Goal: Task Accomplishment & Management: Use online tool/utility

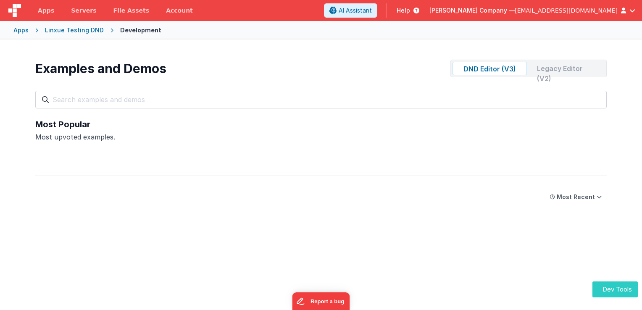
click at [612, 288] on button "Dev Tools" at bounding box center [615, 290] width 45 height 16
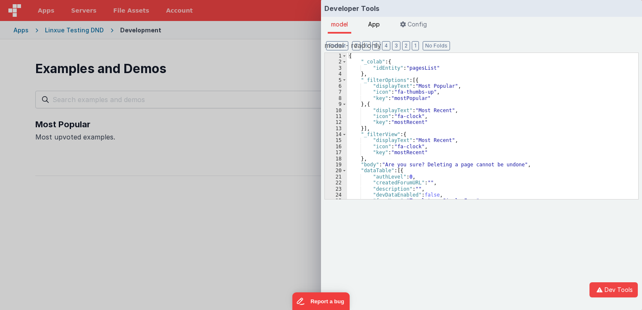
drag, startPoint x: 369, startPoint y: 24, endPoint x: 374, endPoint y: 26, distance: 5.3
click at [374, 26] on li "App" at bounding box center [374, 25] width 18 height 17
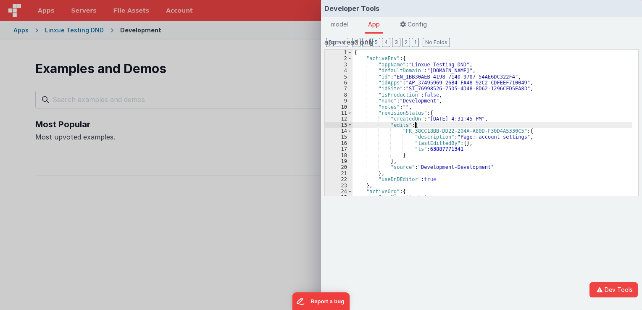
click at [488, 126] on div "{ "activeEnv" : { "appName" : "Linxue Testing DND" , "defaultDomain" : "linxuet…" at bounding box center [492, 129] width 279 height 158
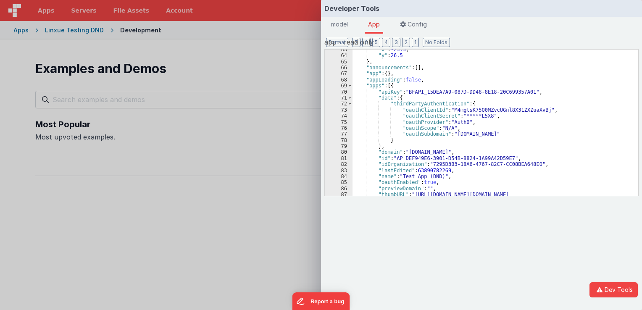
scroll to position [29, 0]
click at [402, 41] on button "2" at bounding box center [406, 42] width 8 height 9
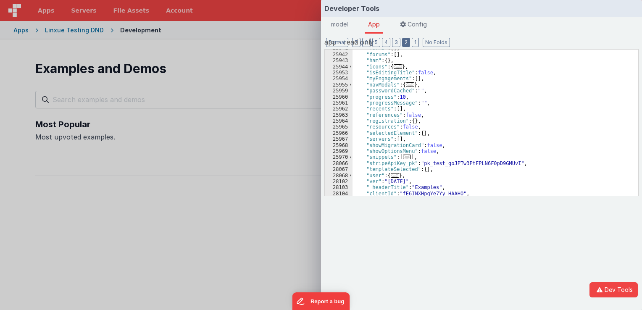
scroll to position [143, 0]
click at [347, 27] on span "model" at bounding box center [339, 24] width 17 height 7
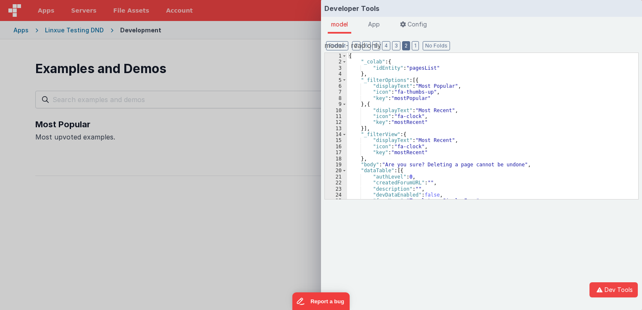
click at [403, 46] on button "2" at bounding box center [406, 45] width 8 height 9
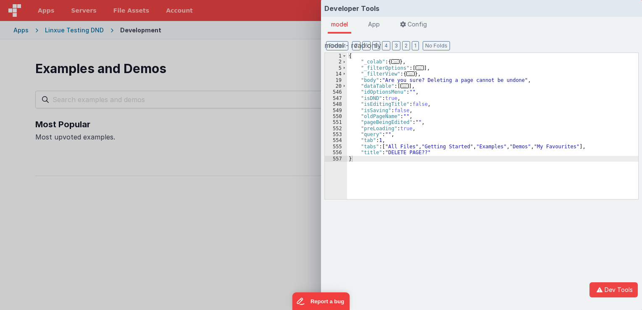
click at [402, 88] on span "..." at bounding box center [405, 86] width 8 height 5
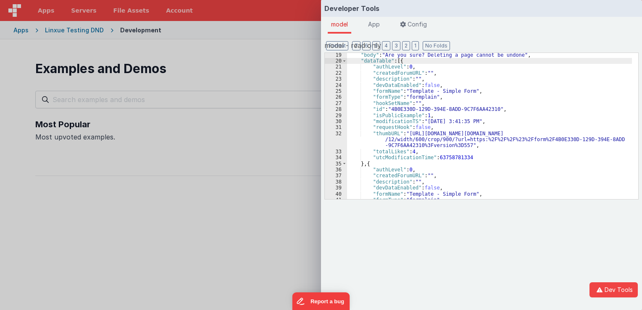
scroll to position [0, 0]
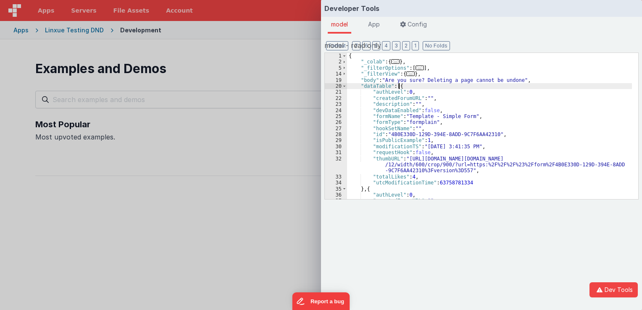
click at [272, 50] on div "Developer Tools model App Params Log (1) Misc Windows Config model - read only …" at bounding box center [321, 155] width 642 height 310
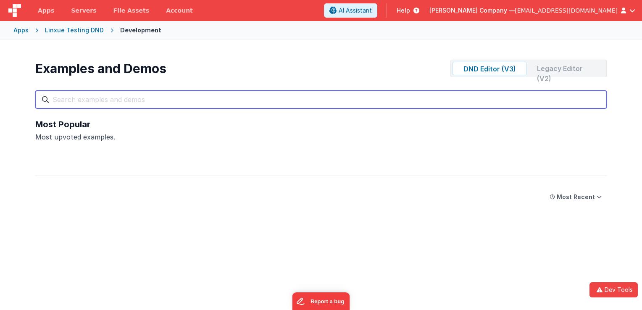
click at [166, 93] on input "text" at bounding box center [321, 100] width 572 height 18
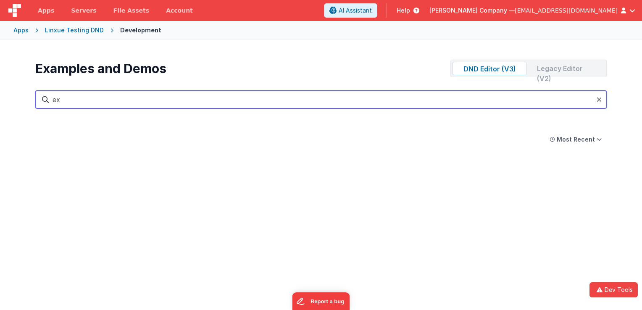
type input "e"
type input "f"
type input "a"
type input "h"
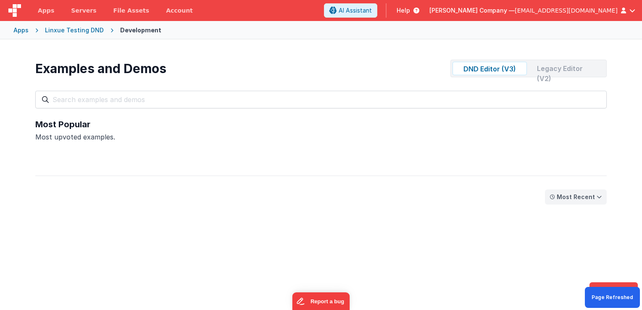
click at [572, 196] on div "Most Recent" at bounding box center [576, 197] width 38 height 8
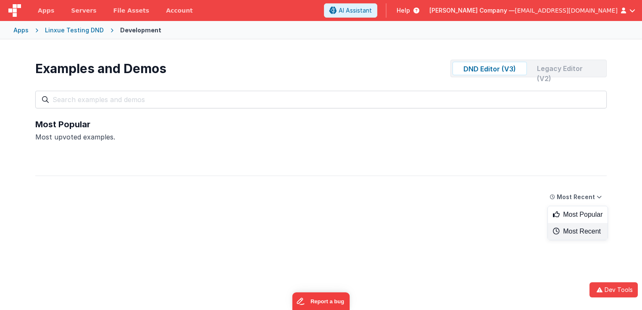
click at [575, 231] on div "Most Recent" at bounding box center [578, 231] width 60 height 17
click at [575, 202] on button "Most Recent" at bounding box center [576, 197] width 62 height 15
click at [568, 221] on div "Most Popular" at bounding box center [578, 214] width 60 height 17
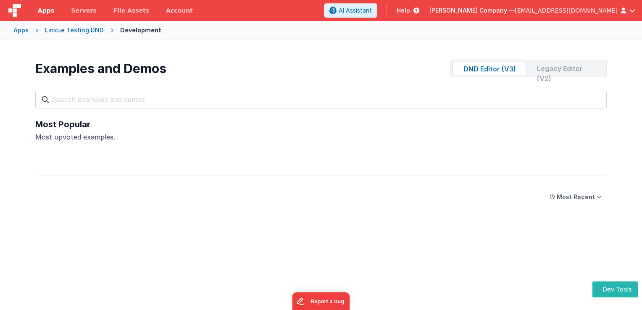
click at [40, 11] on span "Apps" at bounding box center [46, 10] width 16 height 8
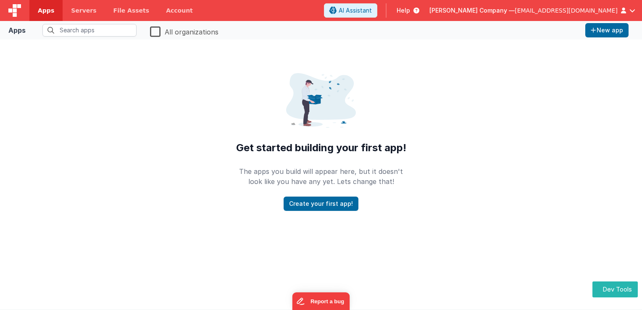
click at [152, 32] on label "All organizations" at bounding box center [184, 32] width 69 height 8
click at [0, 0] on input "All organizations" at bounding box center [0, 0] width 0 height 0
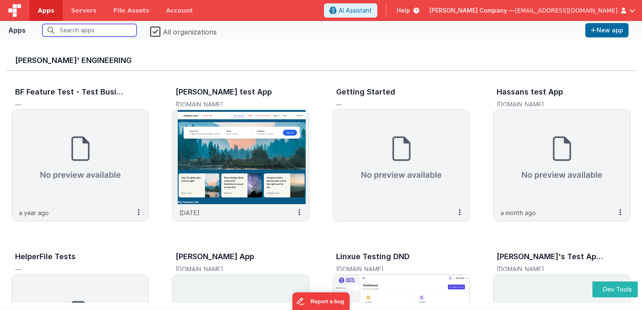
click at [111, 29] on input "text" at bounding box center [89, 30] width 94 height 13
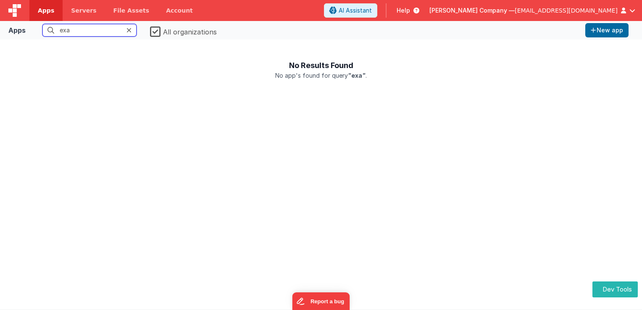
type input "exa"
click at [130, 29] on icon at bounding box center [129, 30] width 5 height 7
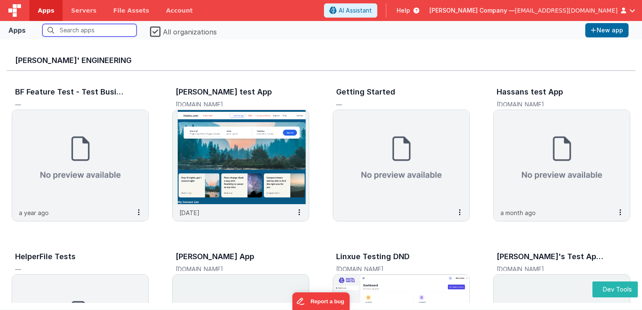
click at [107, 33] on input "text" at bounding box center [89, 30] width 94 height 13
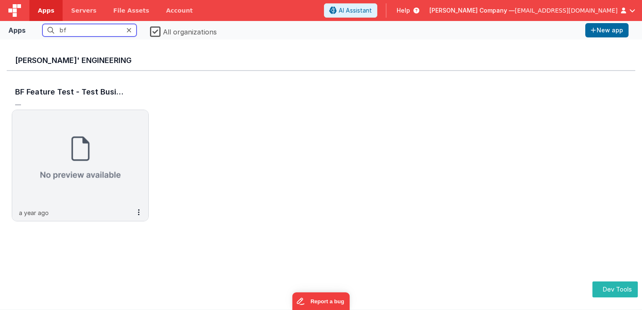
type input "bf"
click at [154, 31] on label "All organizations" at bounding box center [183, 32] width 67 height 8
click at [0, 0] on input "All organizations" at bounding box center [0, 0] width 0 height 0
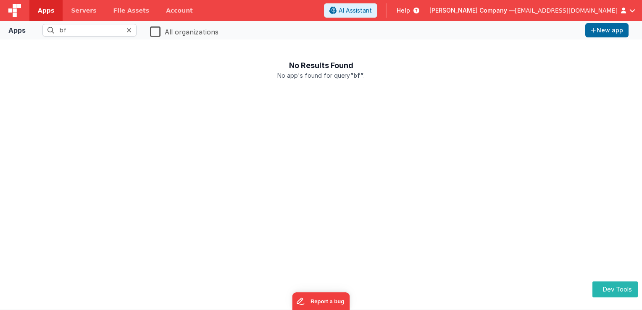
click at [14, 12] on img at bounding box center [14, 10] width 13 height 13
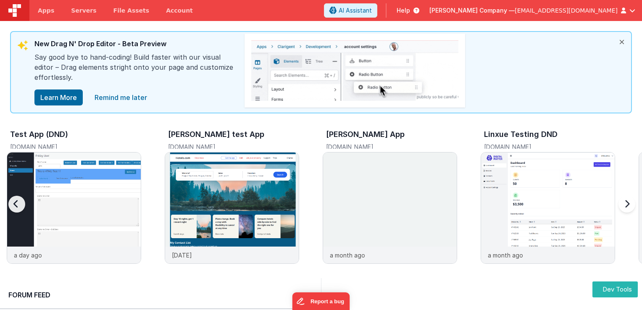
click at [624, 206] on div at bounding box center [626, 209] width 34 height 121
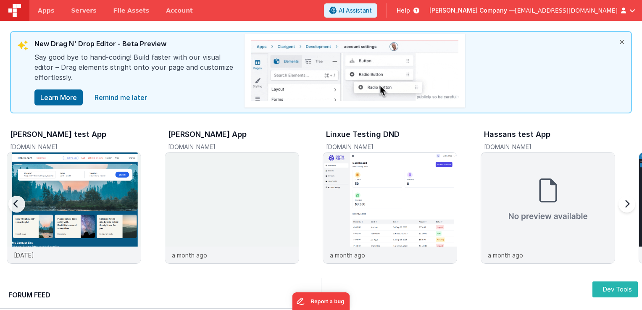
click at [624, 206] on div at bounding box center [626, 209] width 34 height 121
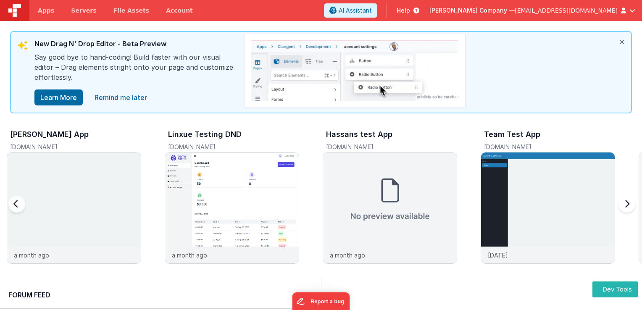
click at [624, 206] on div at bounding box center [626, 209] width 34 height 121
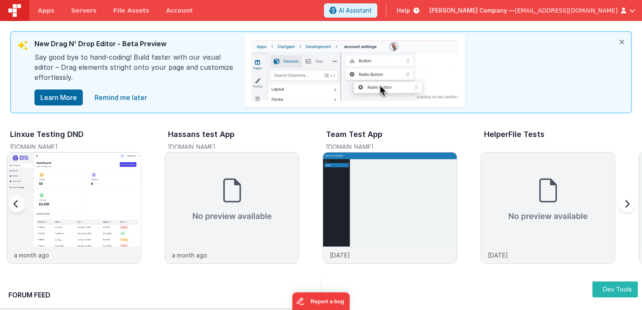
click at [624, 206] on div at bounding box center [626, 209] width 34 height 121
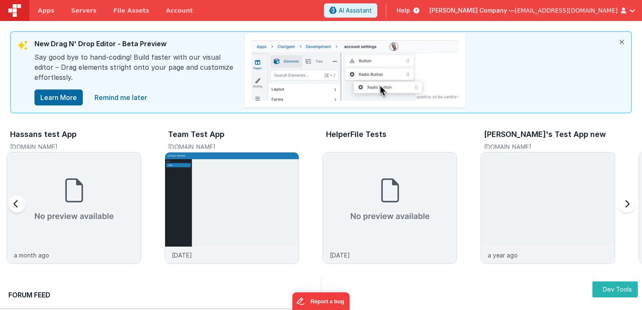
click at [624, 206] on div at bounding box center [626, 209] width 34 height 121
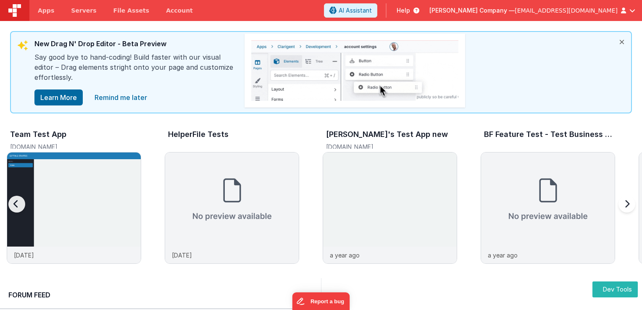
click at [624, 206] on div at bounding box center [626, 209] width 34 height 121
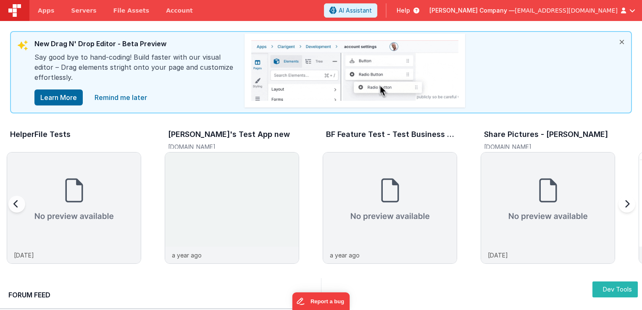
click at [624, 206] on div at bounding box center [626, 209] width 34 height 121
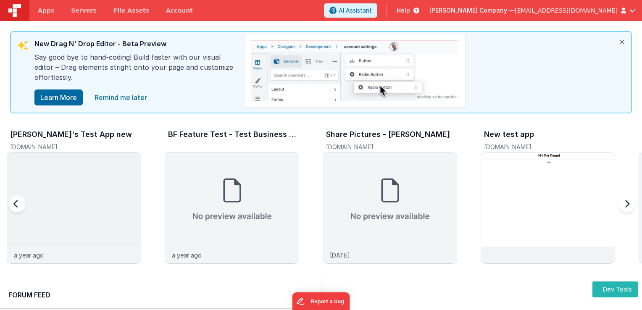
click at [624, 206] on div at bounding box center [626, 209] width 34 height 121
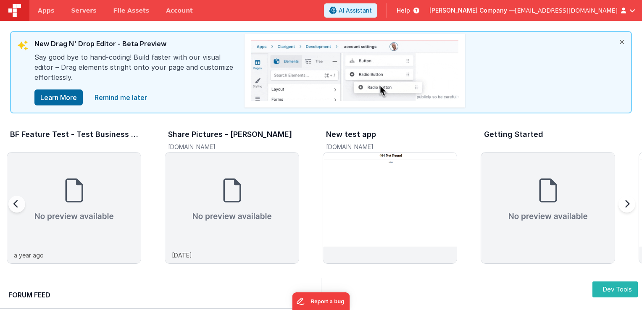
click at [624, 206] on div at bounding box center [626, 209] width 34 height 121
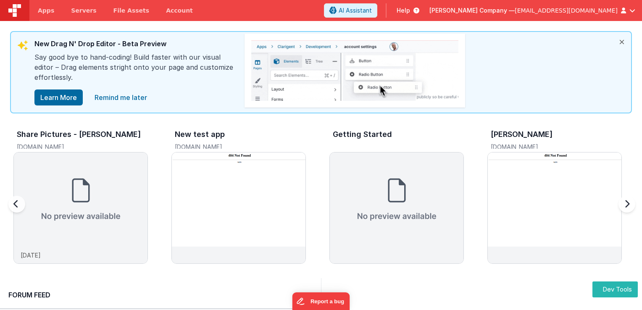
scroll to position [0, 1419]
click at [624, 206] on div at bounding box center [626, 209] width 34 height 121
click at [16, 202] on div at bounding box center [25, 209] width 34 height 121
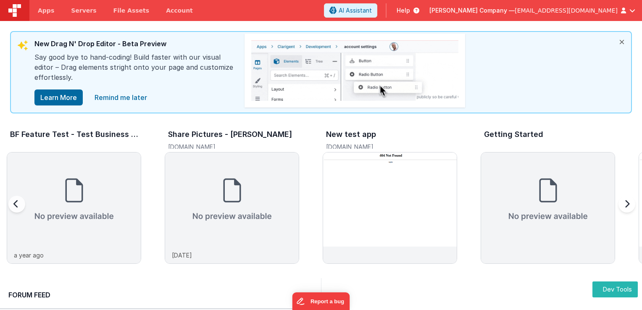
click at [16, 202] on div at bounding box center [25, 209] width 34 height 121
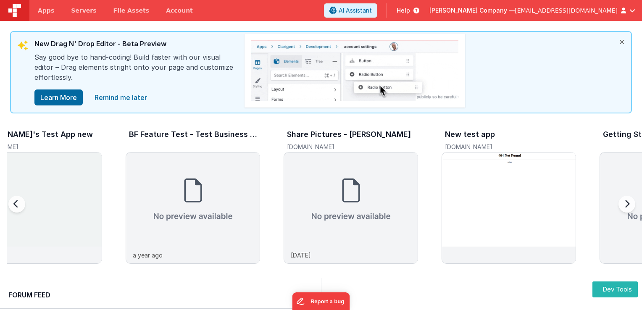
click at [16, 202] on div at bounding box center [25, 209] width 34 height 121
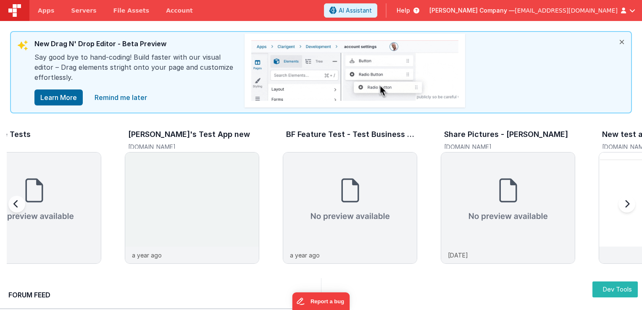
click at [16, 202] on div at bounding box center [25, 209] width 34 height 121
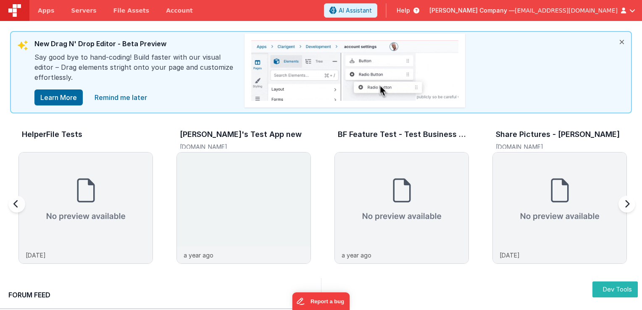
click at [16, 202] on div at bounding box center [25, 209] width 34 height 121
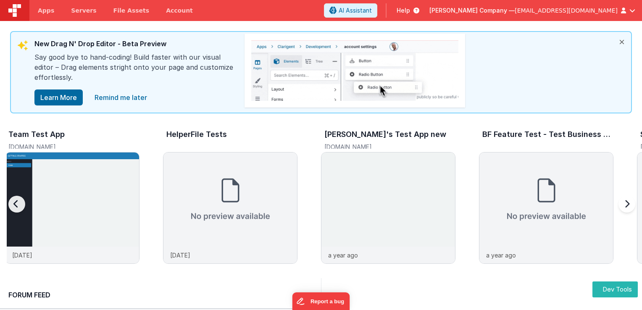
click at [16, 202] on div at bounding box center [25, 209] width 34 height 121
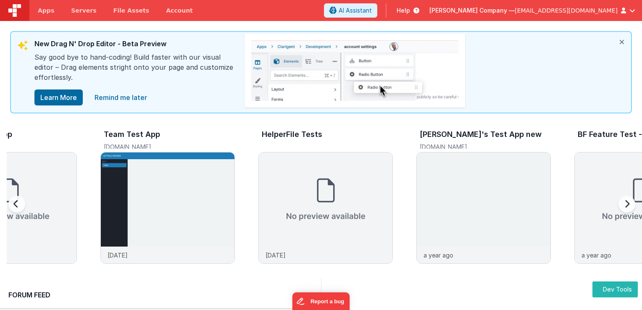
click at [16, 202] on div at bounding box center [25, 209] width 34 height 121
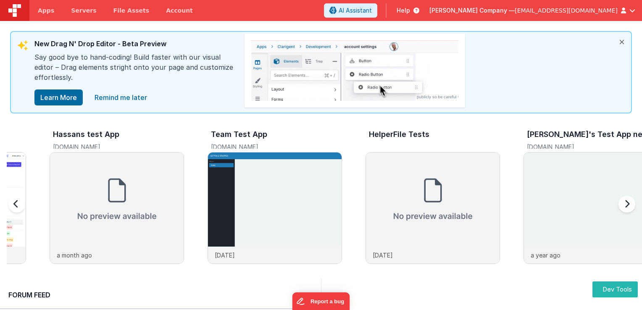
click at [16, 202] on div at bounding box center [25, 209] width 34 height 121
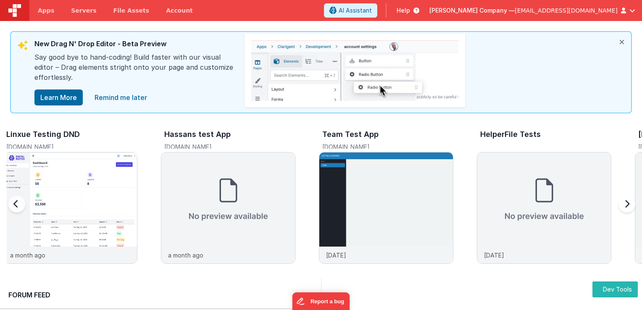
click at [16, 202] on div at bounding box center [25, 209] width 34 height 121
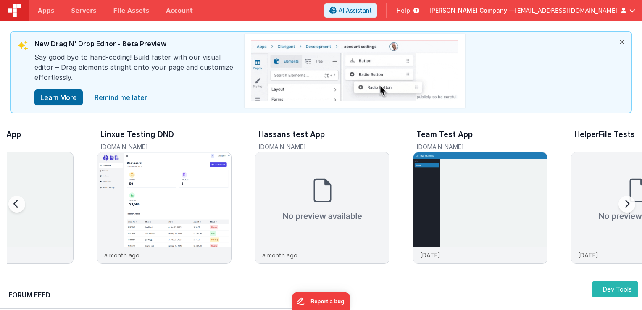
click at [16, 202] on div at bounding box center [25, 209] width 34 height 121
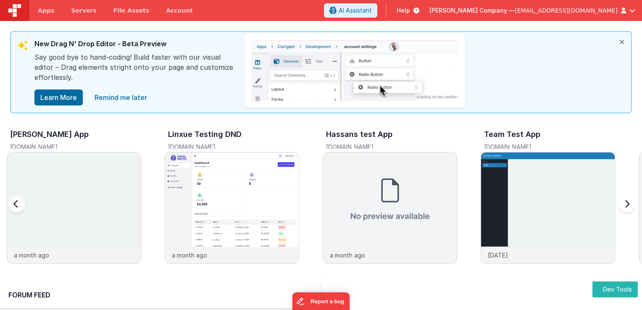
click at [16, 202] on div at bounding box center [25, 209] width 34 height 121
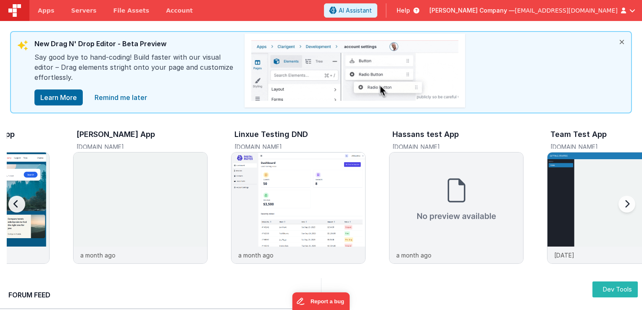
click at [16, 202] on div at bounding box center [25, 209] width 34 height 121
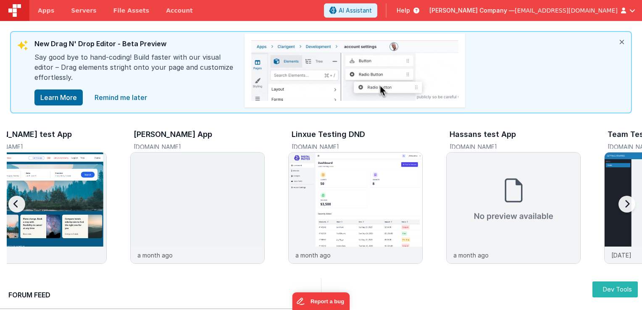
click at [16, 202] on div at bounding box center [25, 209] width 34 height 121
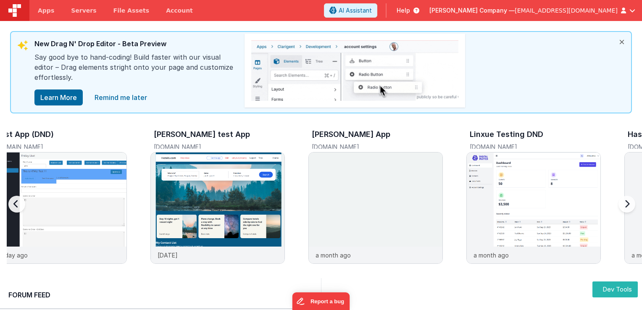
click at [16, 202] on div at bounding box center [25, 209] width 34 height 121
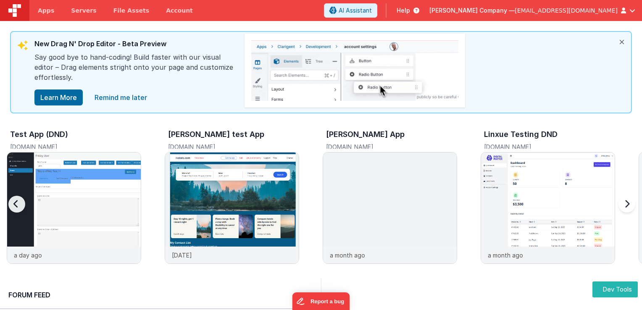
click at [16, 202] on div at bounding box center [25, 209] width 34 height 121
click at [19, 201] on div at bounding box center [25, 209] width 34 height 121
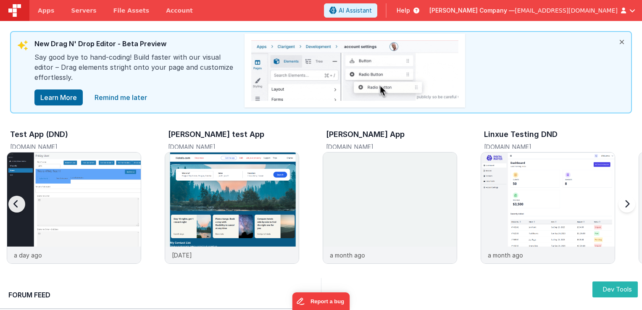
click at [629, 207] on div at bounding box center [626, 209] width 34 height 121
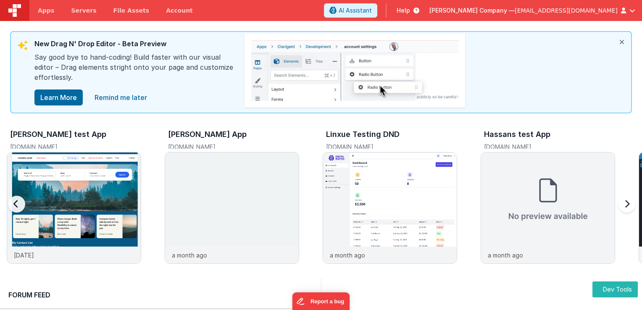
click at [628, 207] on div at bounding box center [626, 209] width 34 height 121
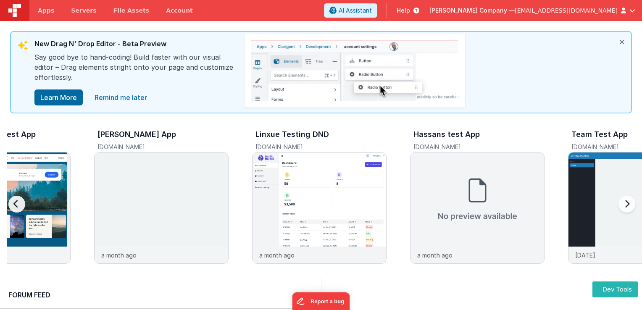
click at [628, 207] on div at bounding box center [626, 209] width 34 height 121
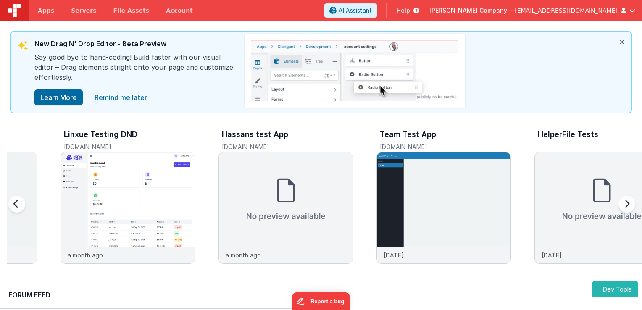
click at [628, 207] on div at bounding box center [626, 209] width 34 height 121
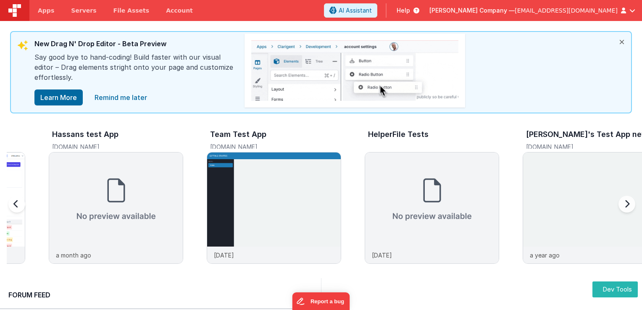
click at [628, 207] on div at bounding box center [626, 209] width 34 height 121
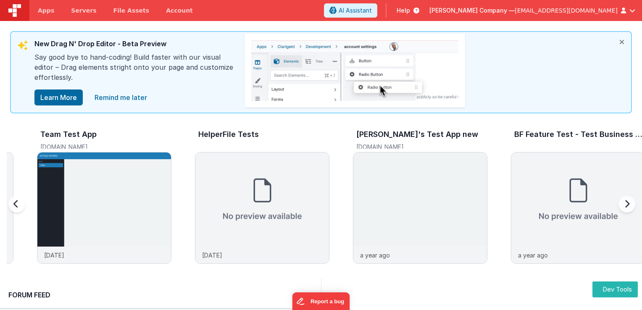
click at [628, 207] on div at bounding box center [626, 209] width 34 height 121
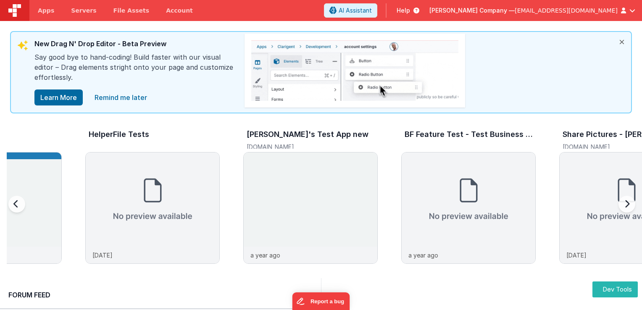
click at [628, 207] on div at bounding box center [626, 209] width 34 height 121
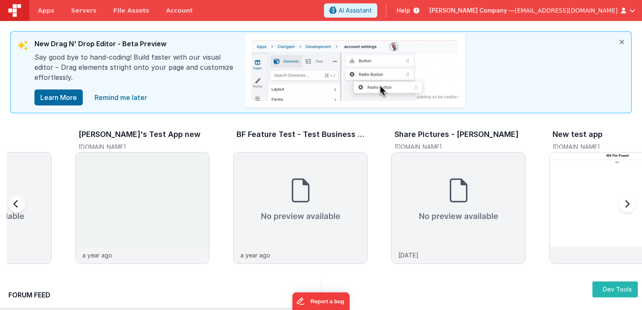
click at [628, 207] on div at bounding box center [626, 209] width 34 height 121
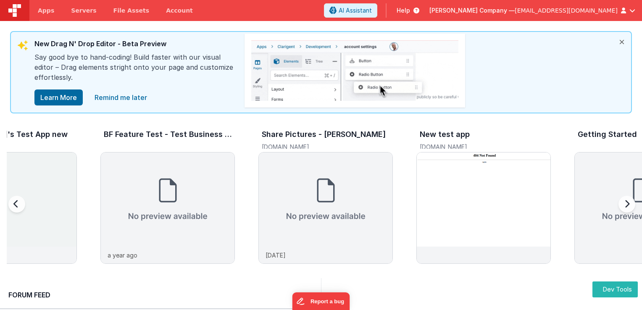
click at [628, 207] on div at bounding box center [626, 209] width 34 height 121
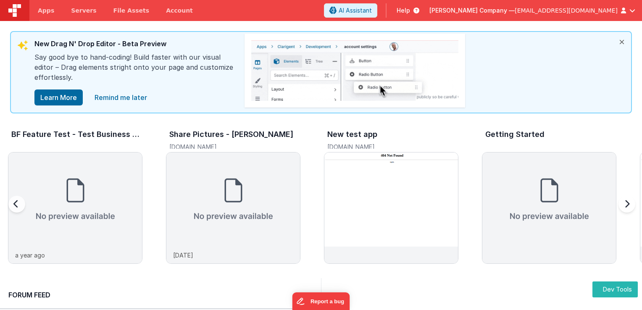
click at [628, 207] on div at bounding box center [626, 209] width 34 height 121
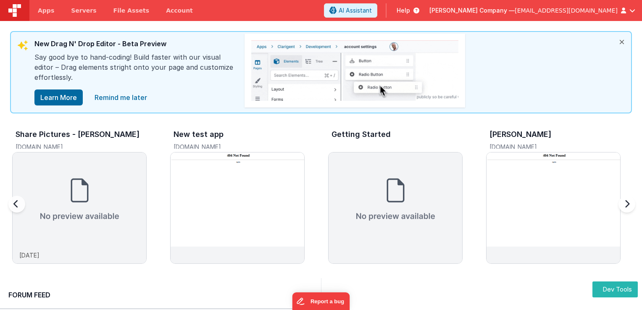
scroll to position [0, 1419]
click at [628, 207] on div at bounding box center [626, 209] width 34 height 121
click at [52, 8] on link "Apps" at bounding box center [45, 10] width 33 height 21
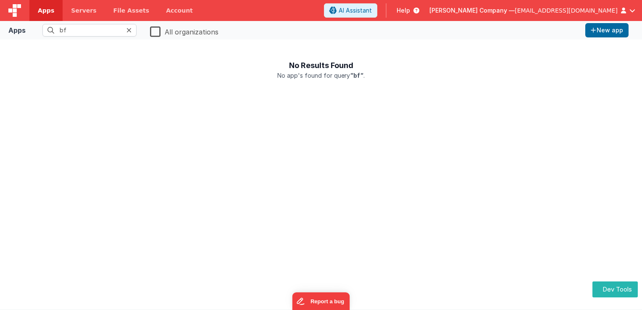
click at [128, 31] on icon at bounding box center [129, 30] width 5 height 7
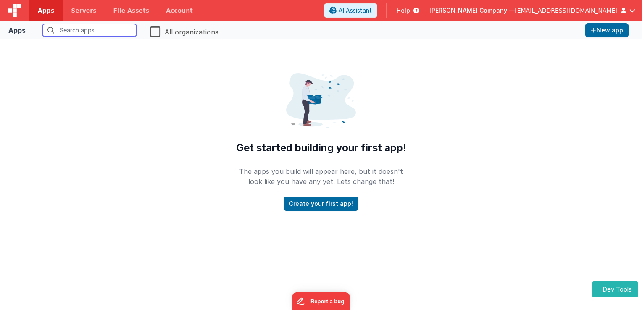
click at [98, 28] on input "text" at bounding box center [89, 30] width 94 height 13
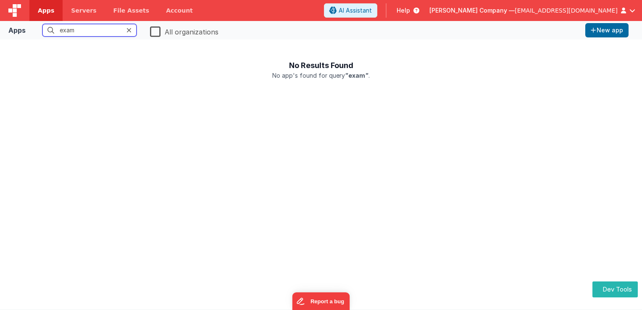
type input "exam"
click at [154, 34] on label "All organizations" at bounding box center [184, 32] width 69 height 8
click at [0, 0] on input "All organizations" at bounding box center [0, 0] width 0 height 0
click at [410, 8] on span "Help" at bounding box center [403, 10] width 13 height 8
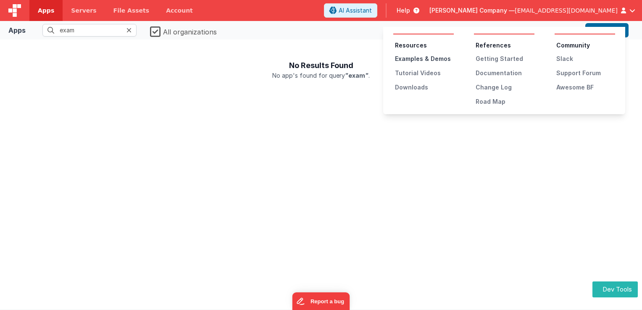
click at [406, 59] on div "Examples & Demos" at bounding box center [424, 59] width 59 height 8
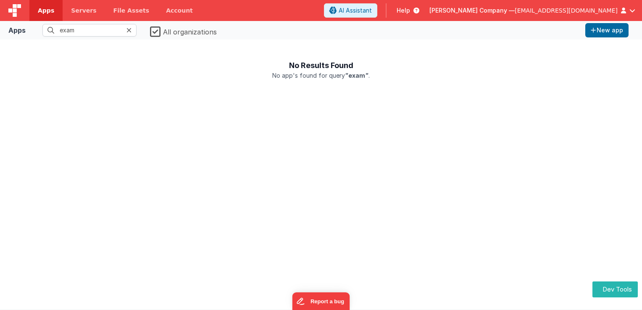
click at [131, 30] on icon at bounding box center [129, 30] width 5 height 7
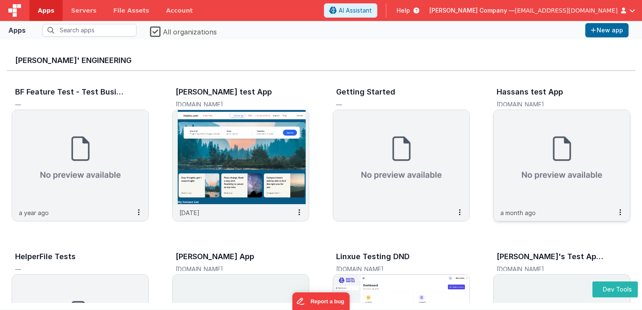
click at [535, 137] on img at bounding box center [562, 157] width 136 height 94
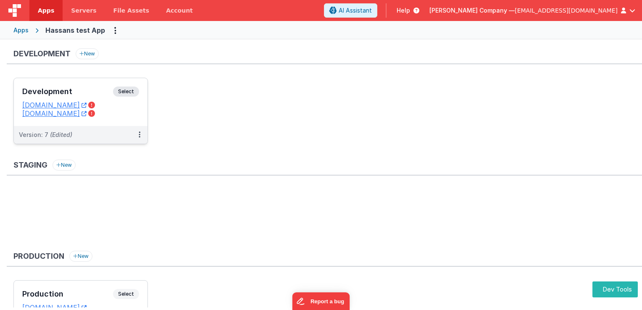
click at [127, 92] on span "Select" at bounding box center [126, 92] width 26 height 10
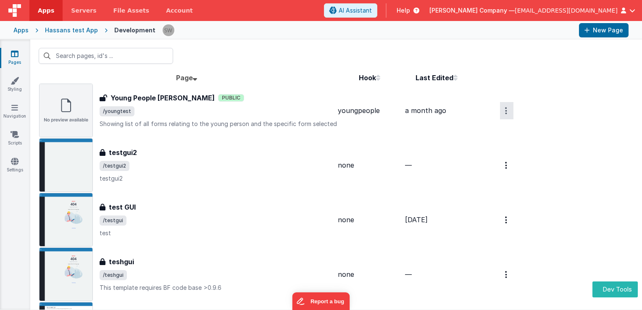
click at [503, 112] on button "Options" at bounding box center [506, 110] width 13 height 17
click at [523, 101] on button at bounding box center [321, 155] width 642 height 310
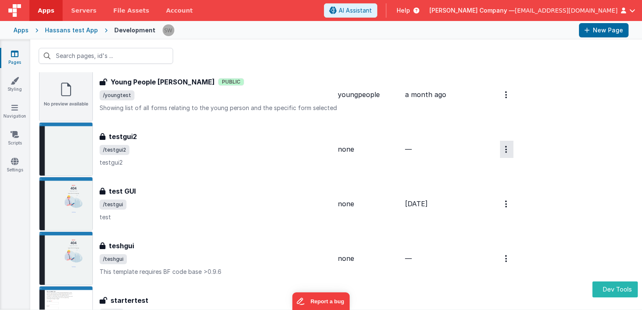
scroll to position [84, 0]
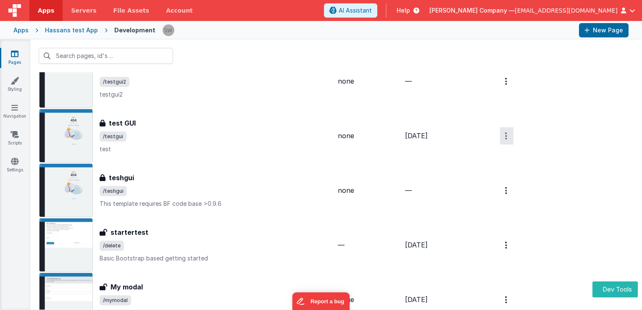
click at [500, 35] on button "Options" at bounding box center [506, 26] width 13 height 17
click at [477, 156] on link "Legacy Editor" at bounding box center [477, 155] width 74 height 15
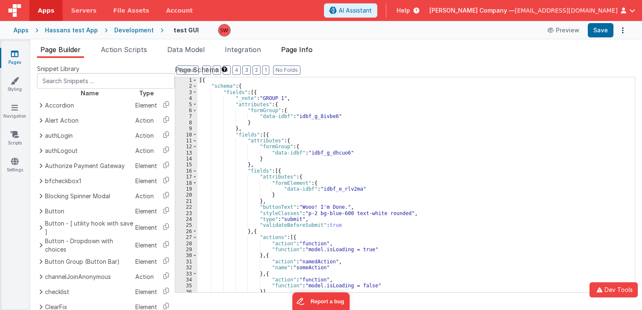
click at [295, 49] on span "Page Info" at bounding box center [297, 49] width 32 height 8
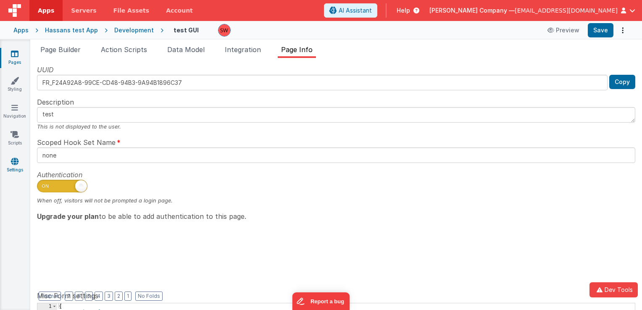
click at [23, 166] on link "Settings" at bounding box center [15, 165] width 30 height 17
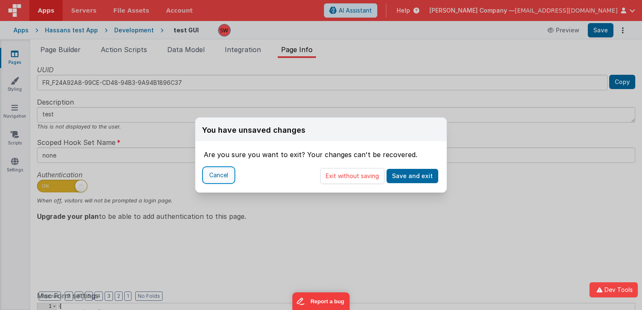
click at [210, 171] on button "Cancel" at bounding box center [219, 175] width 30 height 14
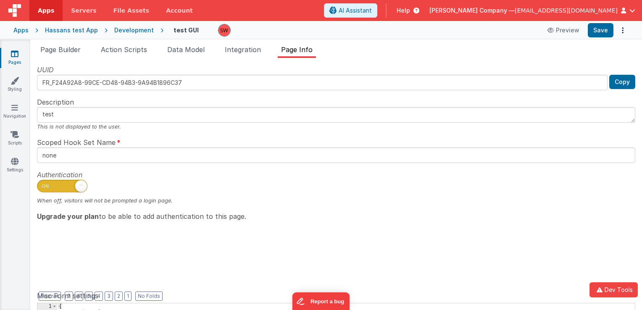
click at [632, 11] on span "button" at bounding box center [633, 11] width 6 height 6
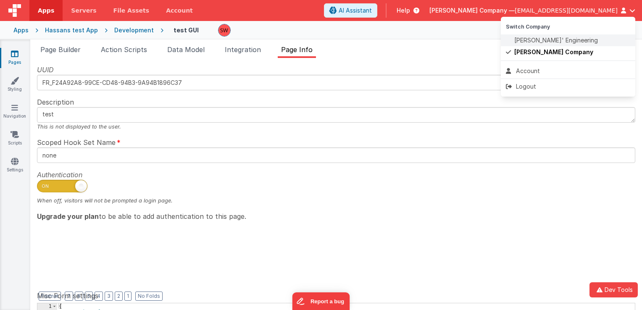
click at [532, 39] on span "Delfs' Engineering" at bounding box center [556, 40] width 84 height 8
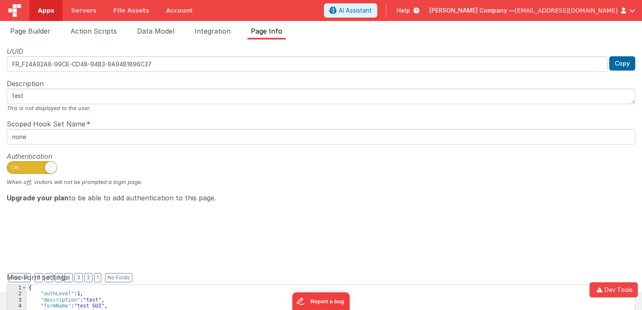
click at [635, 11] on span "button" at bounding box center [633, 11] width 6 height 6
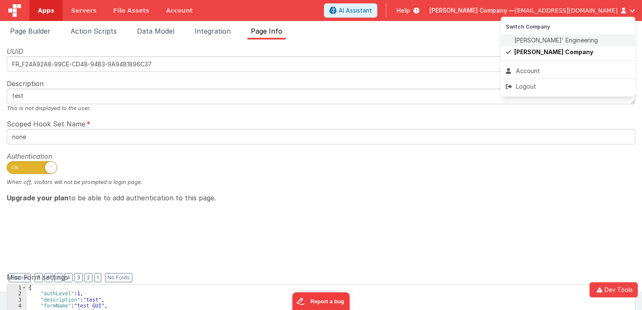
click at [563, 34] on li "Delfs' Engineering" at bounding box center [568, 40] width 134 height 12
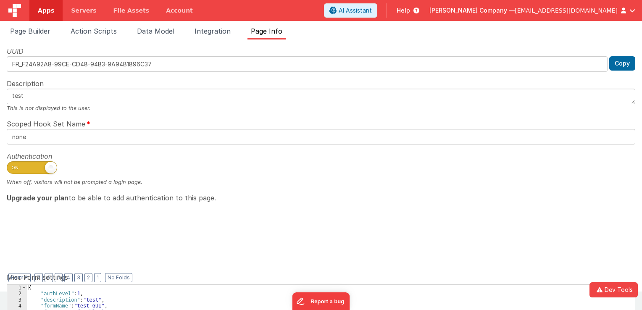
click at [638, 8] on div "AI Assistant Help Silas Wright Company — silas@delfsengineering.ca" at bounding box center [483, 10] width 318 height 14
click at [636, 8] on div "AI Assistant Help Silas Wright Company — silas@delfsengineering.ca" at bounding box center [483, 10] width 318 height 14
click at [632, 12] on span "button" at bounding box center [633, 11] width 6 height 6
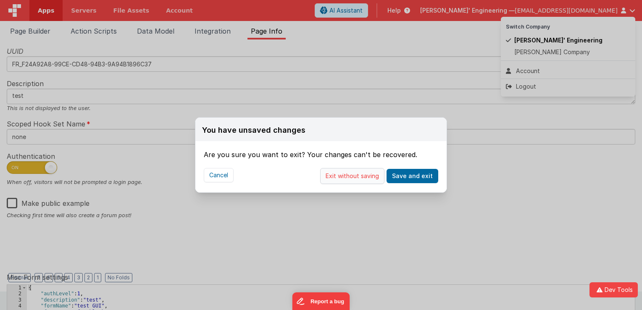
click at [366, 176] on button "Exit without saving" at bounding box center [352, 176] width 64 height 16
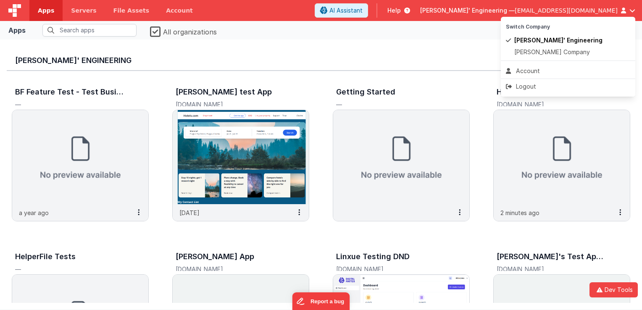
click at [588, 166] on button at bounding box center [321, 155] width 642 height 310
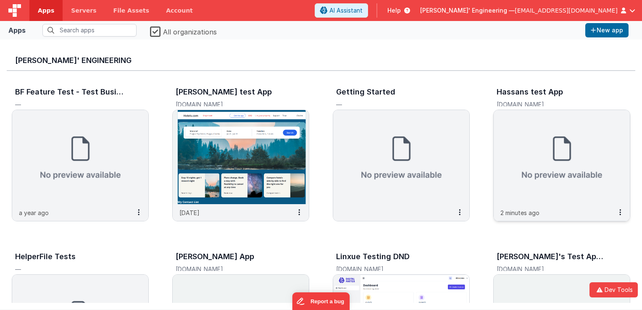
click at [537, 150] on img at bounding box center [562, 157] width 136 height 94
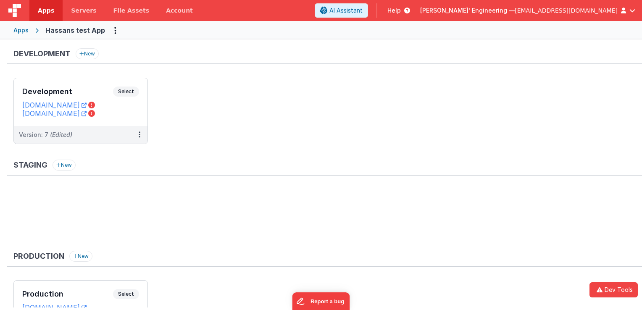
click at [126, 90] on span "Select" at bounding box center [126, 92] width 26 height 10
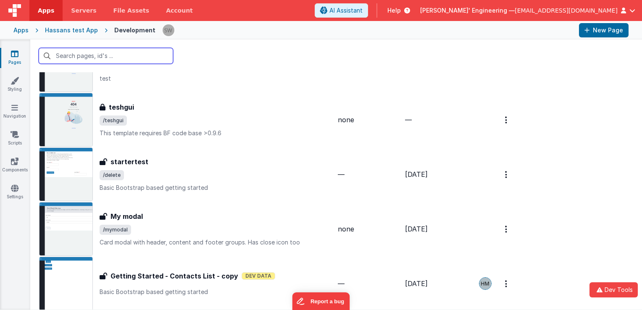
scroll to position [168, 0]
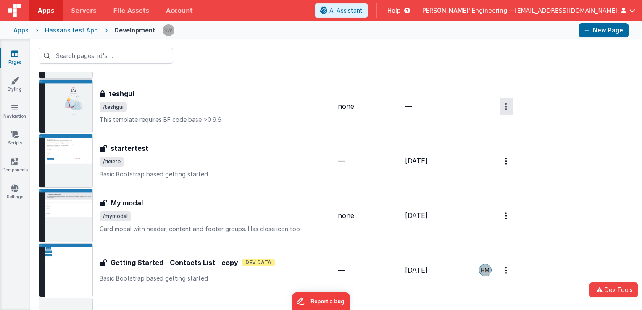
click at [481, 122] on link "Legacy Editor" at bounding box center [477, 126] width 74 height 15
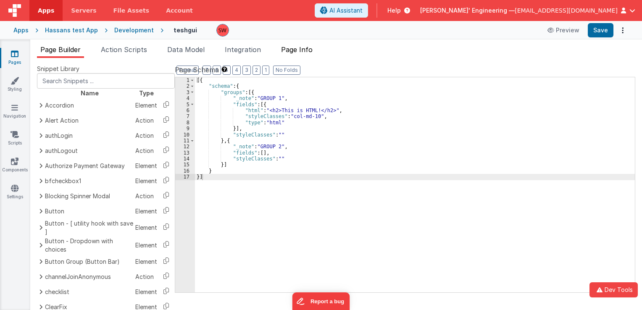
click at [300, 48] on span "Page Info" at bounding box center [297, 49] width 32 height 8
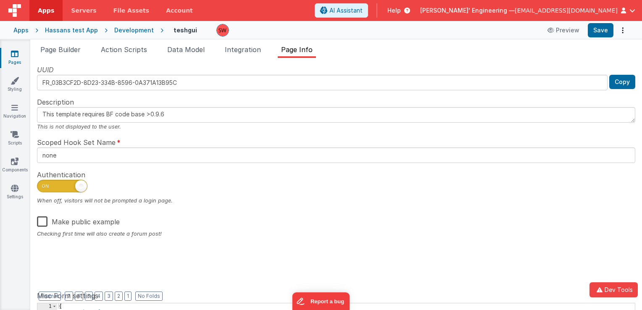
click at [40, 226] on label "Make public example" at bounding box center [78, 222] width 83 height 8
click at [0, 0] on input "Make public example" at bounding box center [0, 0] width 0 height 0
drag, startPoint x: 160, startPoint y: 236, endPoint x: 38, endPoint y: 238, distance: 122.3
click at [38, 238] on div "UUID FR_03B3CF2D-8D23-334B-8596-0A371A13B95C Copy Description This template req…" at bounding box center [336, 178] width 598 height 226
click at [571, 5] on div "Delfs' Engineering — silas@delfsengineering.ca" at bounding box center [527, 10] width 215 height 14
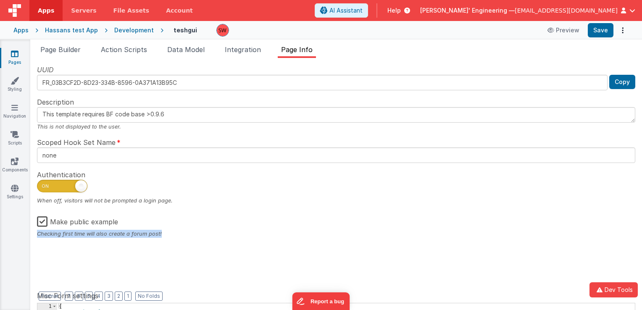
click at [573, 8] on span "[EMAIL_ADDRESS][DOMAIN_NAME]" at bounding box center [566, 10] width 103 height 8
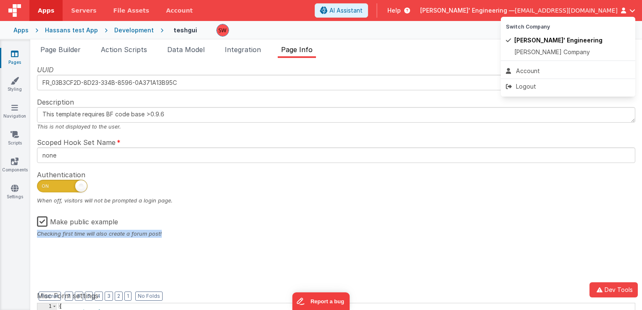
click at [573, 8] on button at bounding box center [321, 155] width 642 height 310
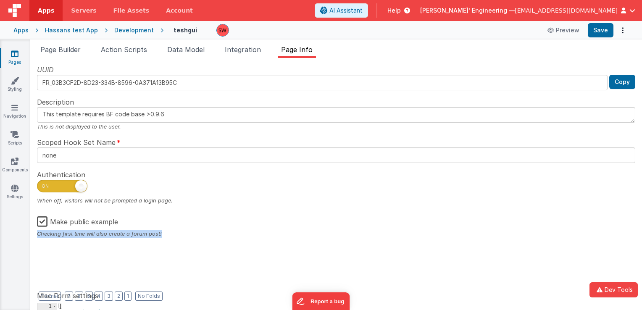
click at [124, 31] on div "Development" at bounding box center [134, 30] width 40 height 8
type textarea "This template requires BF code base >0.9.6"
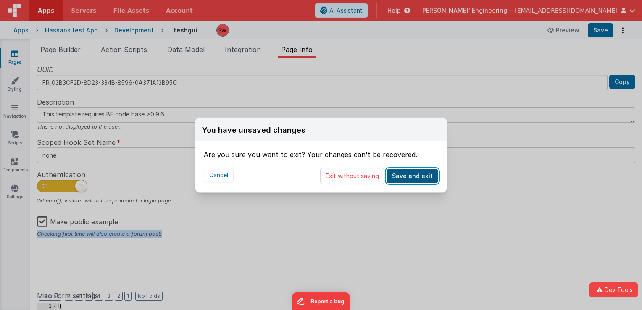
click at [418, 171] on button "Save and exit" at bounding box center [413, 176] width 52 height 14
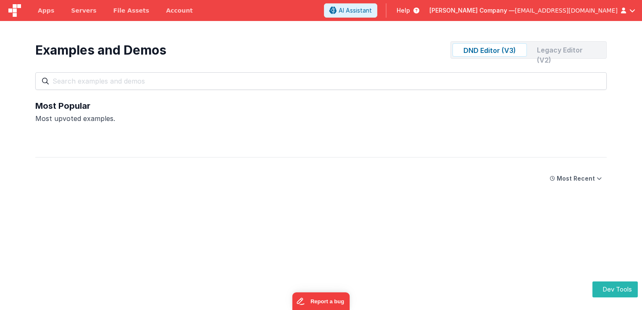
click at [554, 53] on div "Legacy Editor (V2)" at bounding box center [567, 49] width 74 height 13
click at [501, 51] on div "DND Editor (V3)" at bounding box center [490, 49] width 74 height 13
click at [44, 8] on span "Apps" at bounding box center [46, 10] width 16 height 8
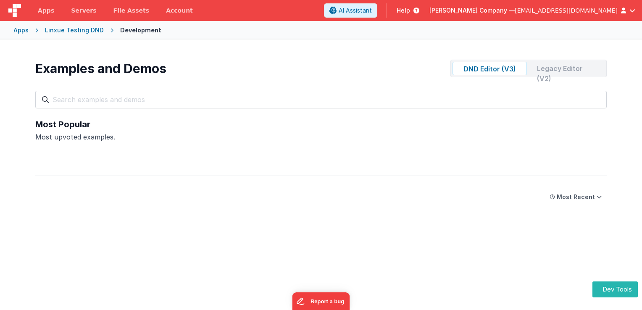
click at [441, 9] on span "button" at bounding box center [633, 11] width 6 height 6
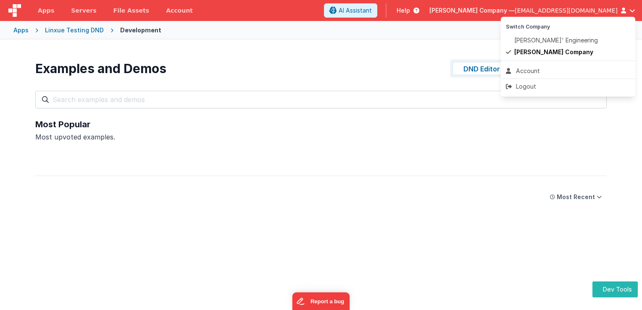
click at [293, 68] on button at bounding box center [321, 155] width 642 height 310
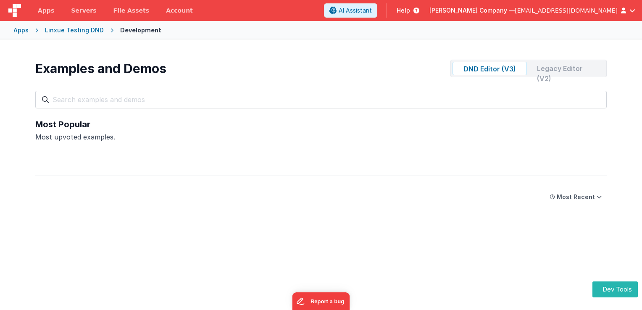
click at [267, 77] on div "Examples and Demos DND Editor (V3) Legacy Editor (V2) All Files Getting Started…" at bounding box center [321, 84] width 572 height 49
click at [441, 12] on span "button" at bounding box center [633, 11] width 6 height 6
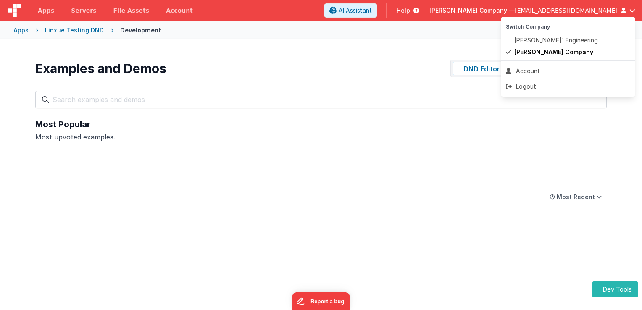
click at [441, 11] on button at bounding box center [321, 155] width 642 height 310
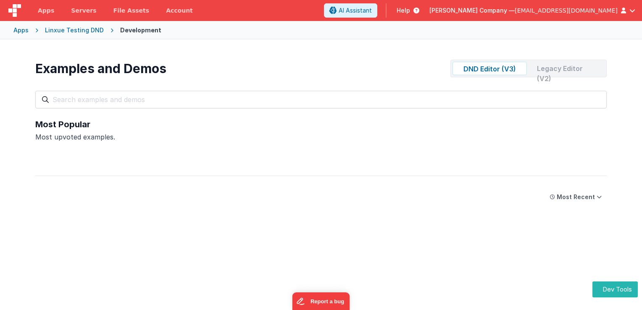
click at [61, 31] on div "Linxue Testing DND" at bounding box center [74, 30] width 59 height 8
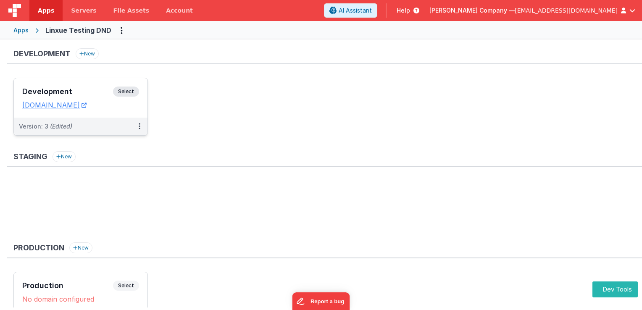
click at [133, 90] on span "Select" at bounding box center [126, 92] width 26 height 10
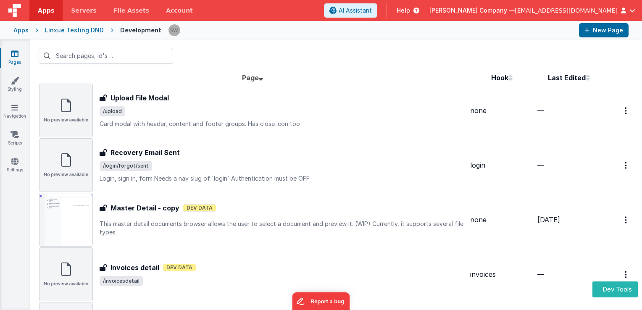
click at [191, 160] on div "Recovery Email Sent Recovery Email Sent /login/forgot/sent Login, sign in, form…" at bounding box center [285, 165] width 370 height 35
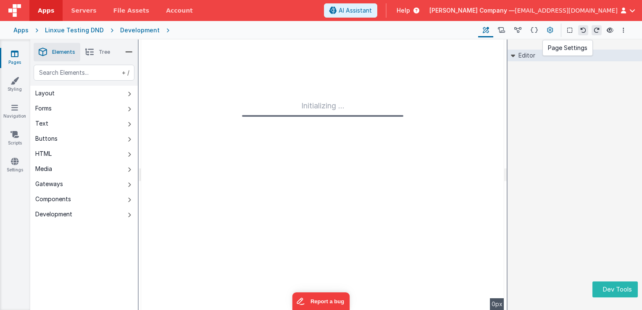
click at [441, 33] on icon at bounding box center [550, 30] width 6 height 9
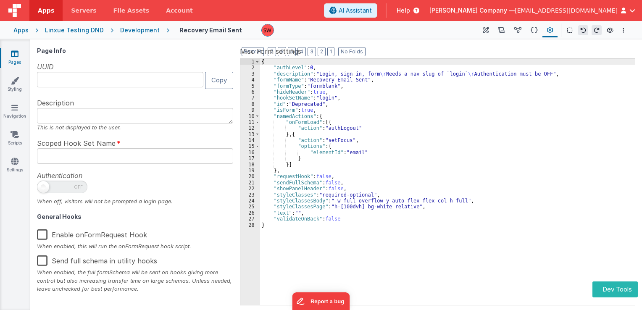
type input "FR_B220AEB6-8BE8-5C4A-AF01-1CF30784F4E1"
type textarea "Login, sign in, form Needs a nav slug of `login` Authentication must be OFF"
type input "login"
checkbox input "false"
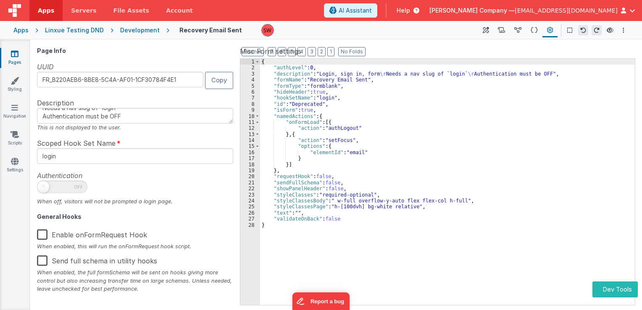
click at [441, 9] on span "button" at bounding box center [623, 11] width 5 height 6
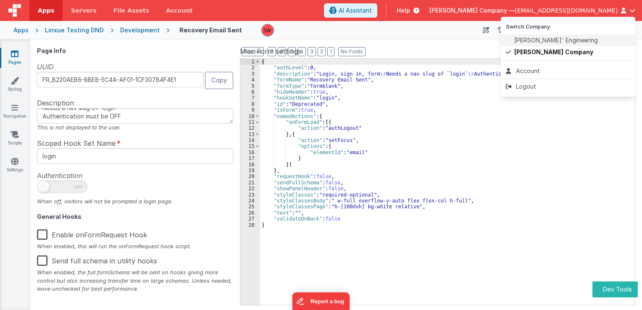
click at [441, 37] on span "Delfs' Engineering" at bounding box center [556, 40] width 84 height 8
type textarea "Login, sign in, form Needs a nav slug of `login` Authentication must be OFF"
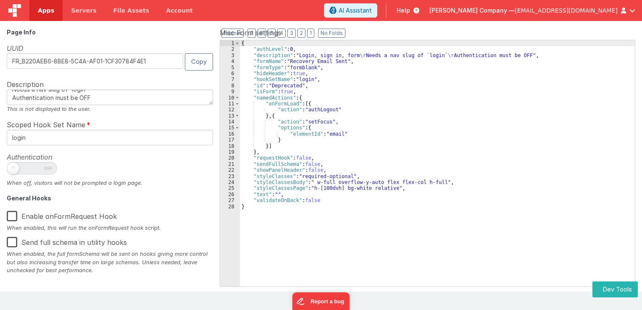
click at [441, 12] on span "button" at bounding box center [623, 11] width 5 height 6
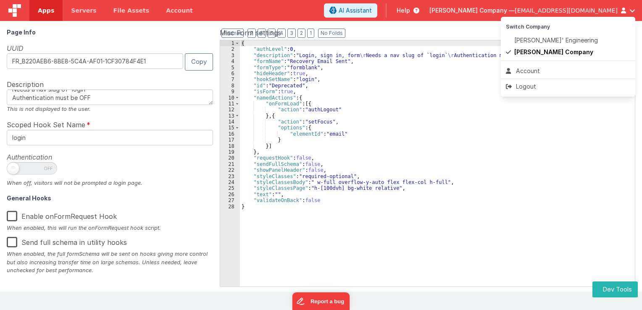
click at [441, 6] on button at bounding box center [321, 155] width 642 height 310
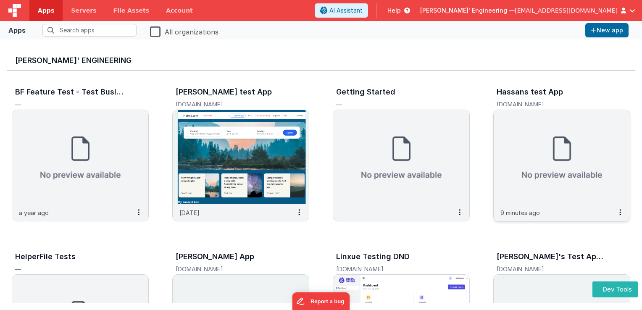
click at [441, 142] on img at bounding box center [562, 157] width 136 height 94
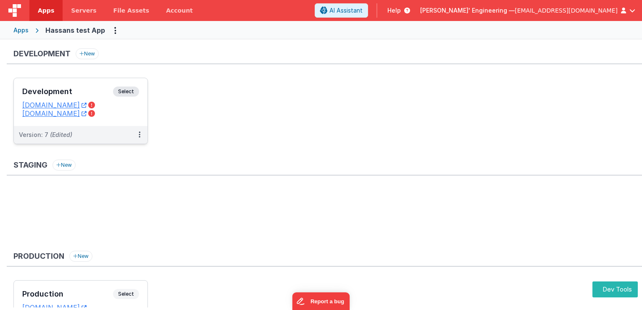
click at [122, 90] on span "Select" at bounding box center [126, 92] width 26 height 10
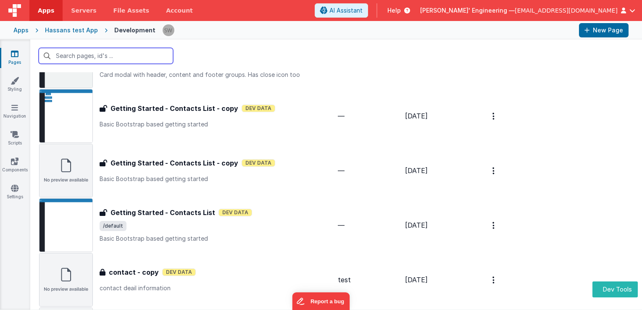
scroll to position [336, 0]
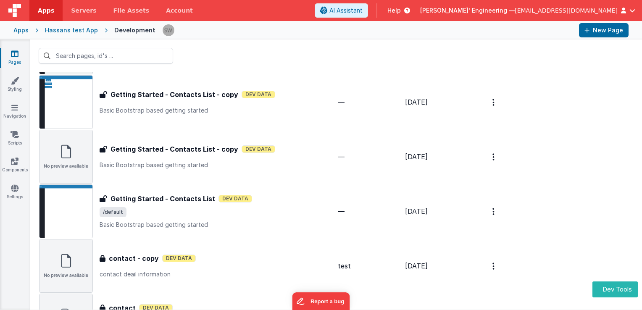
click at [153, 219] on div "Getting Started - Contacts List Getting Started - Contacts List Dev Data /defau…" at bounding box center [218, 211] width 237 height 35
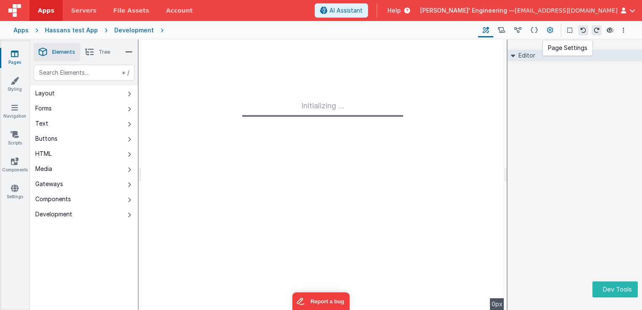
click at [441, 31] on icon at bounding box center [550, 30] width 6 height 9
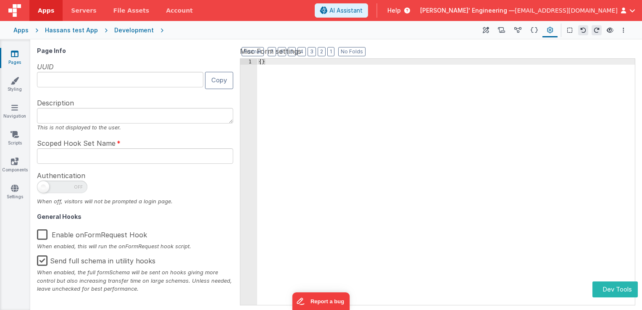
type input "FR_E69D7AF0-EFBE-C248-9C62-92F85EEB7A73"
type textarea "Basic Bootstrap based getting started"
checkbox input "false"
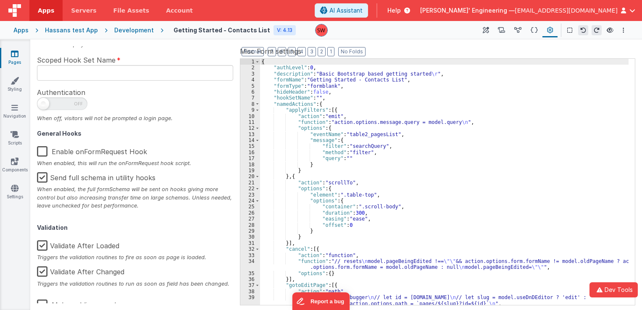
scroll to position [107, 0]
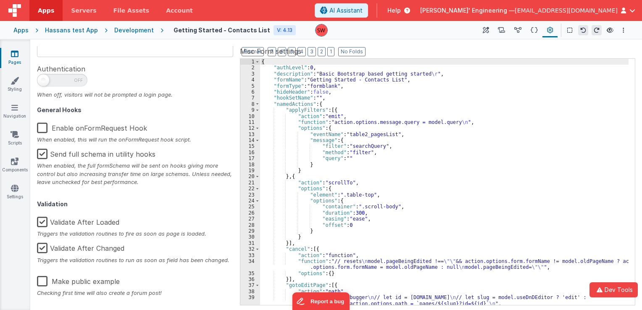
click at [41, 282] on label "Make public example" at bounding box center [78, 281] width 83 height 8
click at [0, 0] on input "Make public example" at bounding box center [0, 0] width 0 height 0
type textarea "Basic Bootstrap based getting started"
click at [126, 30] on div "Development" at bounding box center [134, 30] width 40 height 8
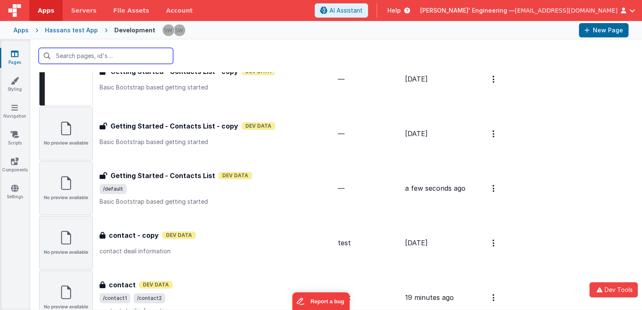
scroll to position [252, 0]
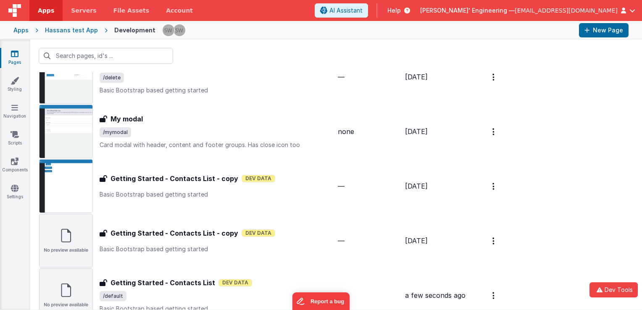
click at [180, 134] on span "/mymodal" at bounding box center [218, 132] width 237 height 10
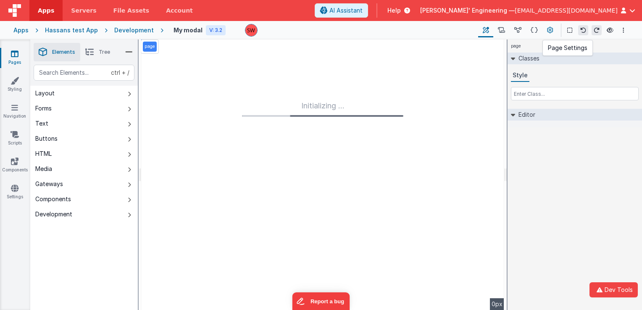
click at [441, 29] on icon at bounding box center [550, 30] width 6 height 9
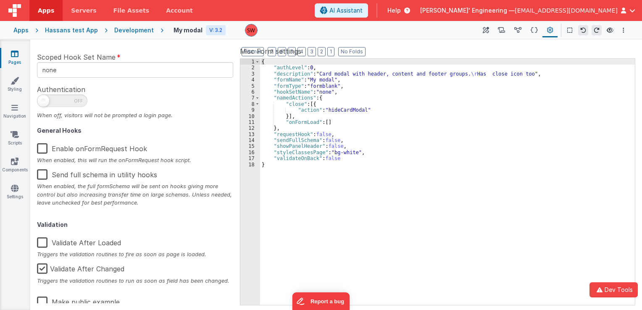
scroll to position [107, 0]
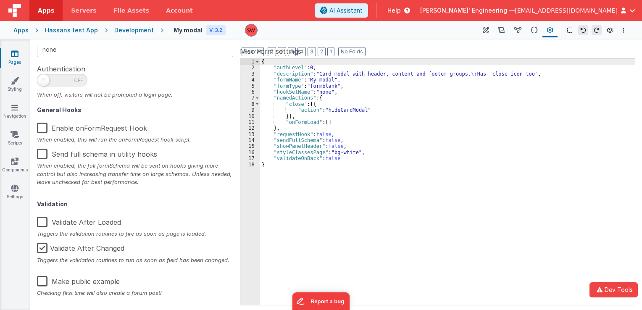
click at [42, 282] on label "Make public example" at bounding box center [78, 281] width 83 height 8
click at [0, 0] on input "Make public example" at bounding box center [0, 0] width 0 height 0
type textarea "Card modal with header, content and footer groups. Has close icon too"
click at [126, 29] on div "Development" at bounding box center [134, 30] width 40 height 8
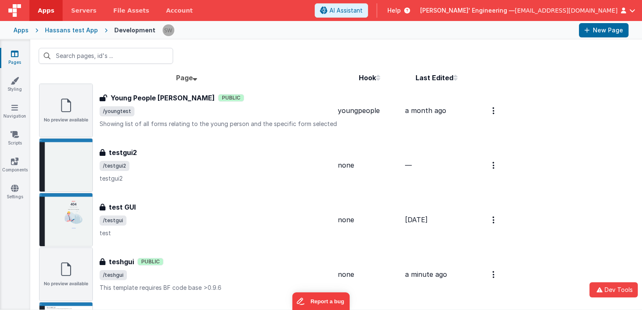
click at [20, 32] on div "Apps" at bounding box center [20, 30] width 15 height 8
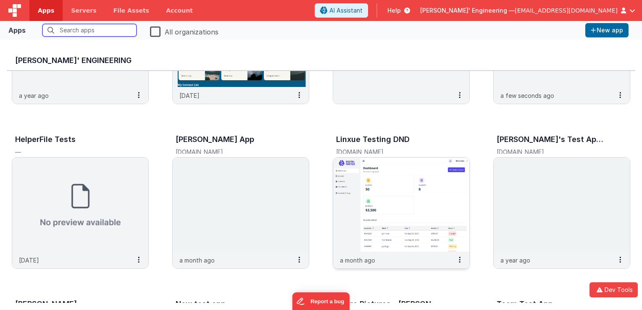
scroll to position [126, 0]
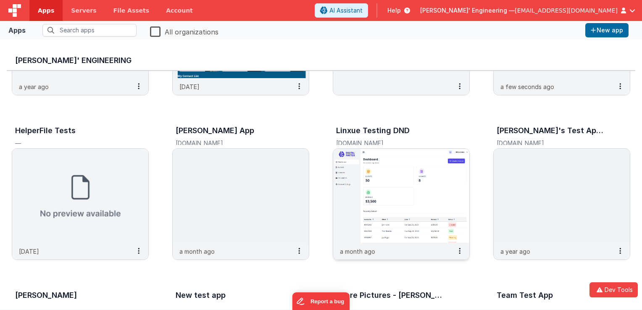
click at [384, 177] on img at bounding box center [401, 196] width 136 height 94
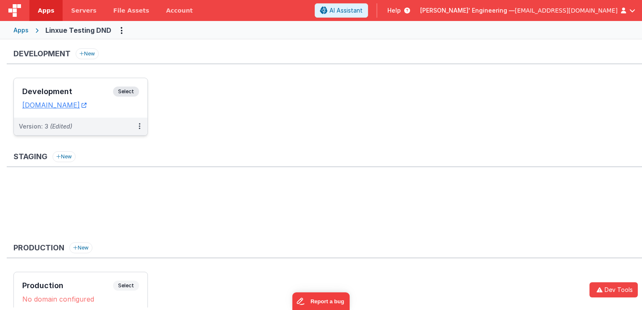
click at [131, 87] on span "Select" at bounding box center [126, 92] width 26 height 10
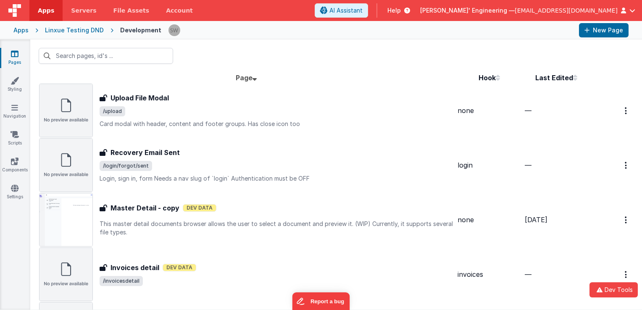
click at [282, 100] on div "Upload File Modal" at bounding box center [278, 98] width 357 height 10
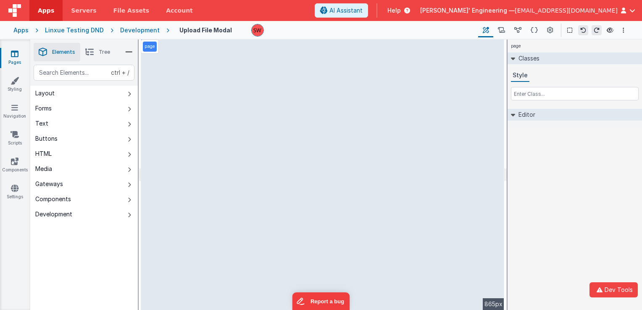
click at [67, 33] on div "Linxue Testing DND" at bounding box center [74, 30] width 59 height 8
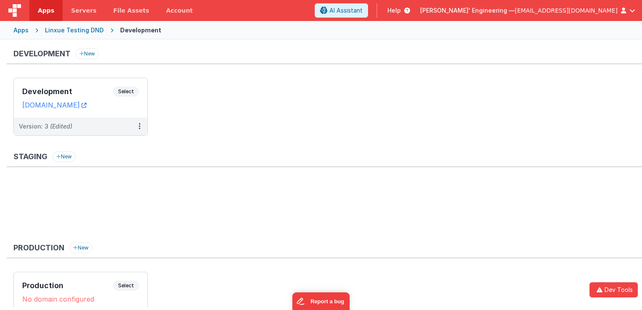
click at [18, 34] on div "Apps Linxue Testing DND Development" at bounding box center [321, 30] width 642 height 18
click at [20, 33] on div "Apps" at bounding box center [20, 30] width 15 height 8
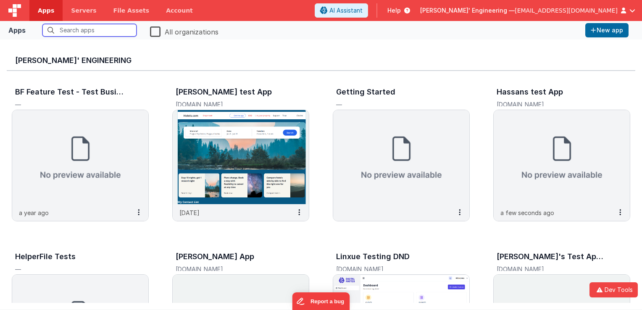
click at [109, 29] on input "text" at bounding box center [89, 30] width 94 height 13
type input "ex"
click at [152, 31] on label "All organizations" at bounding box center [184, 32] width 69 height 8
click at [0, 0] on input "All organizations" at bounding box center [0, 0] width 0 height 0
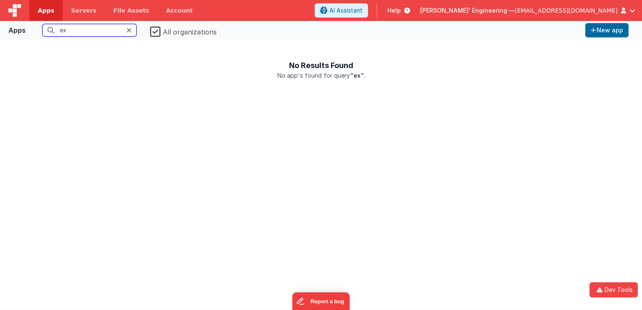
click at [81, 31] on input "ex" at bounding box center [89, 30] width 94 height 13
click at [130, 31] on icon at bounding box center [129, 30] width 5 height 7
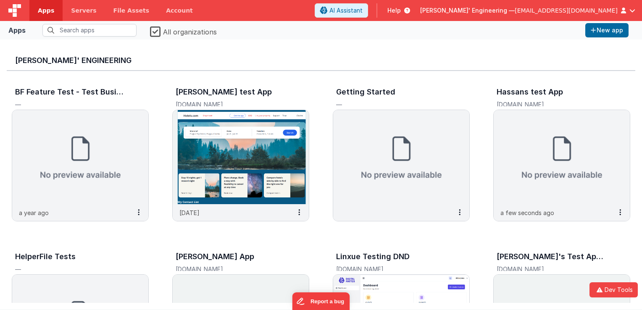
click at [153, 32] on label "All organizations" at bounding box center [183, 32] width 67 height 8
click at [0, 0] on input "All organizations" at bounding box center [0, 0] width 0 height 0
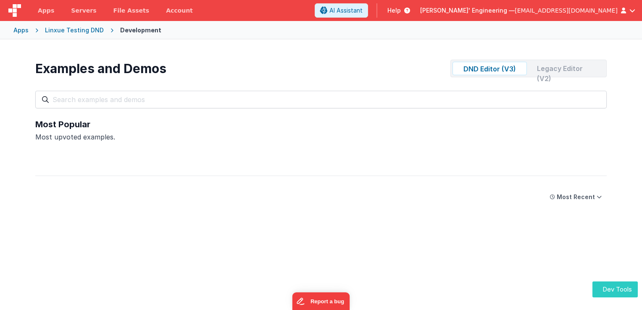
click at [600, 290] on icon "button" at bounding box center [600, 289] width 4 height 8
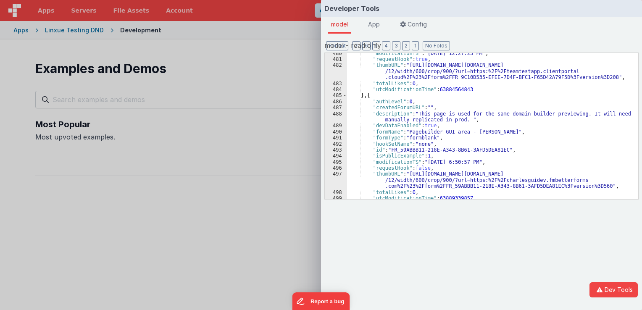
scroll to position [3283, 0]
